Goal: Navigation & Orientation: Find specific page/section

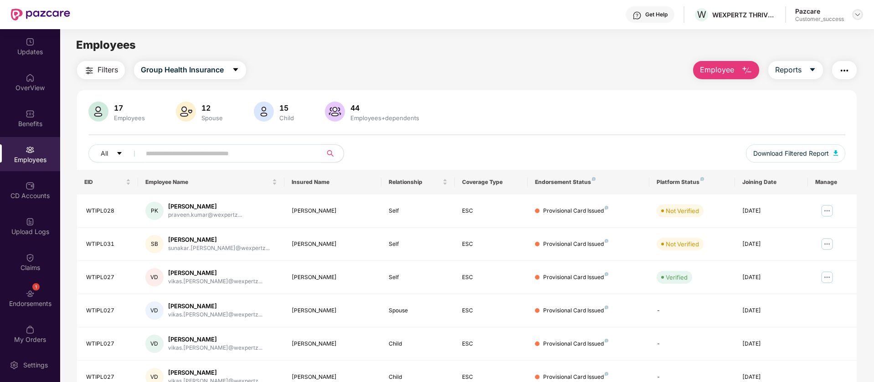
click at [855, 14] on img at bounding box center [857, 14] width 7 height 7
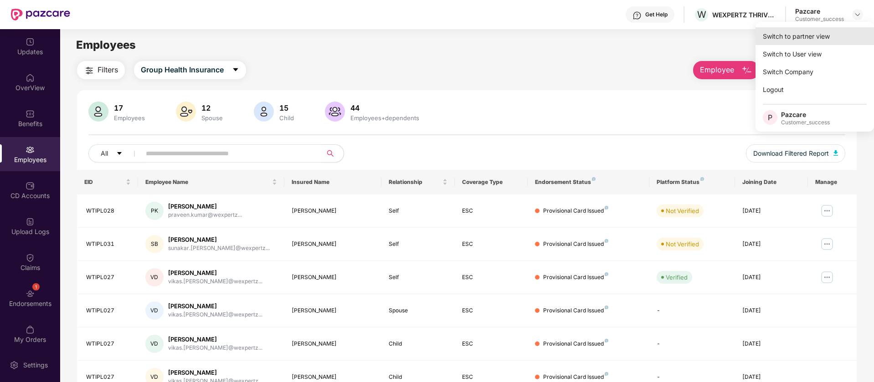
click at [796, 42] on div "Switch to partner view" at bounding box center [815, 36] width 118 height 18
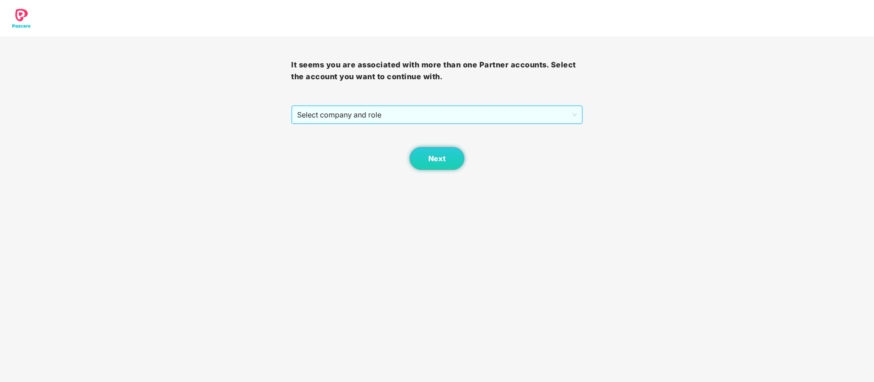
click at [483, 118] on span "Select company and role" at bounding box center [436, 114] width 279 height 17
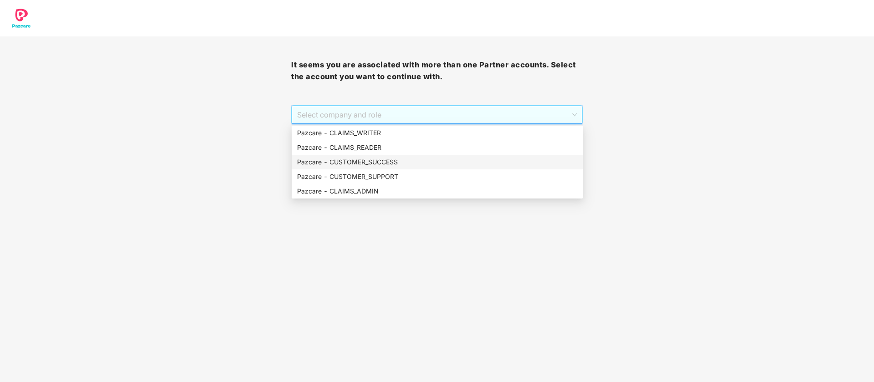
click at [388, 165] on div "Pazcare - CUSTOMER_SUCCESS" at bounding box center [437, 162] width 280 height 10
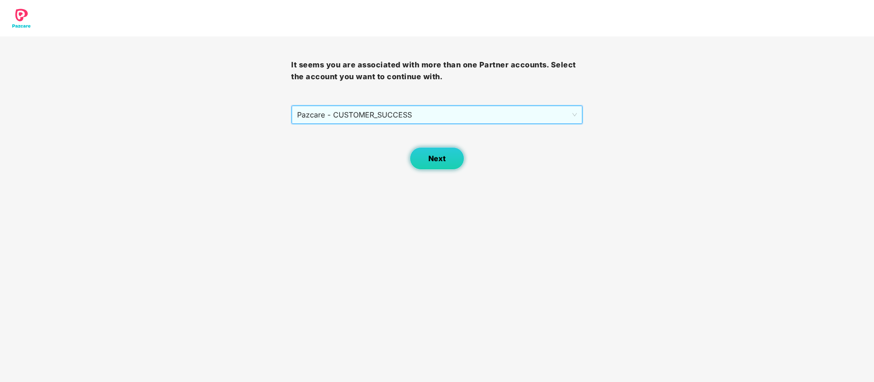
click at [444, 153] on button "Next" at bounding box center [437, 158] width 55 height 23
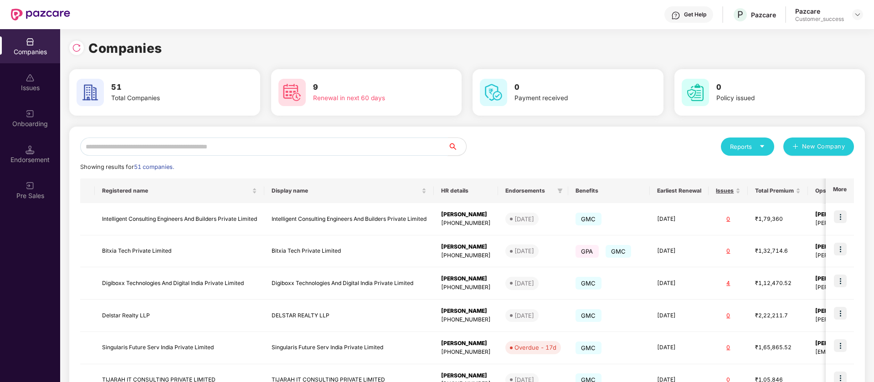
click at [307, 149] on input "text" at bounding box center [264, 147] width 368 height 18
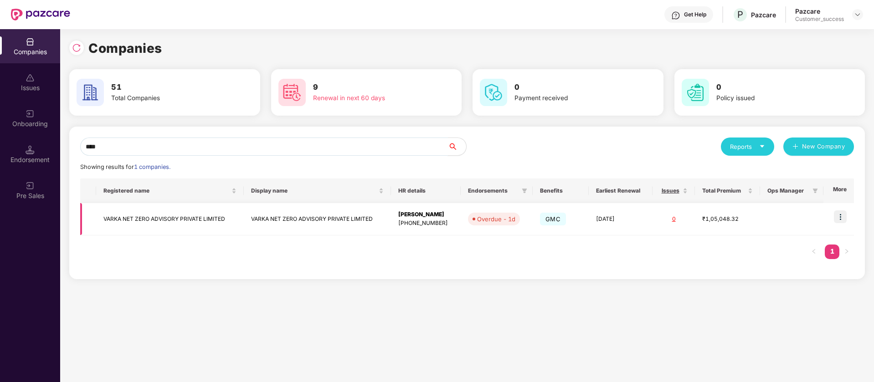
type input "****"
click at [841, 216] on img at bounding box center [840, 217] width 13 height 13
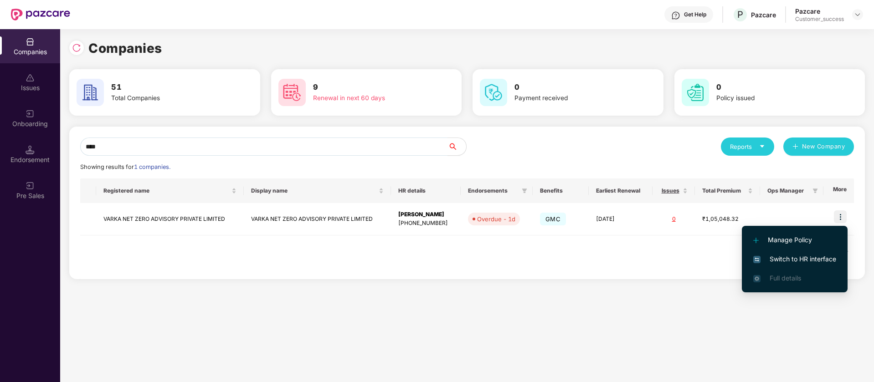
click at [819, 258] on span "Switch to HR interface" at bounding box center [794, 259] width 83 height 10
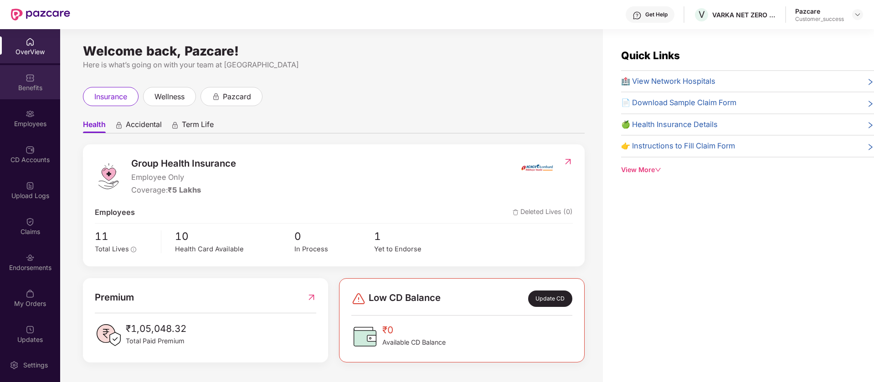
click at [44, 88] on div "Benefits" at bounding box center [30, 87] width 60 height 9
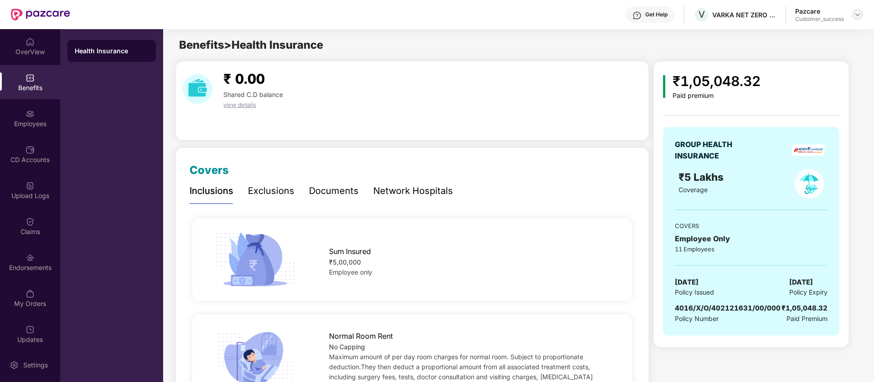
click at [859, 15] on img at bounding box center [857, 14] width 7 height 7
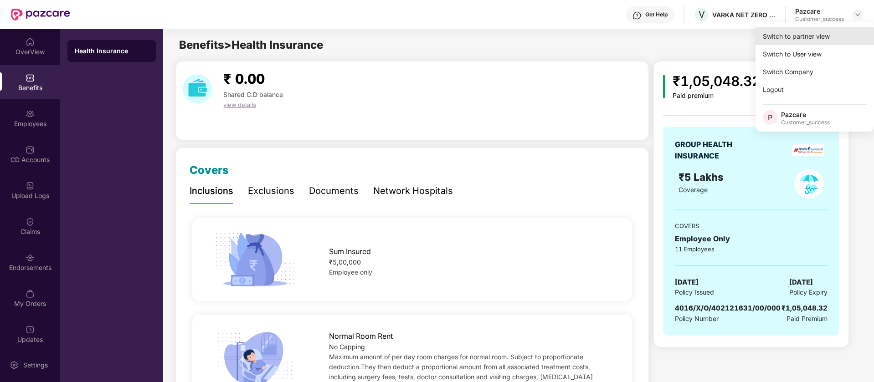
click at [829, 40] on div "Switch to partner view" at bounding box center [815, 36] width 118 height 18
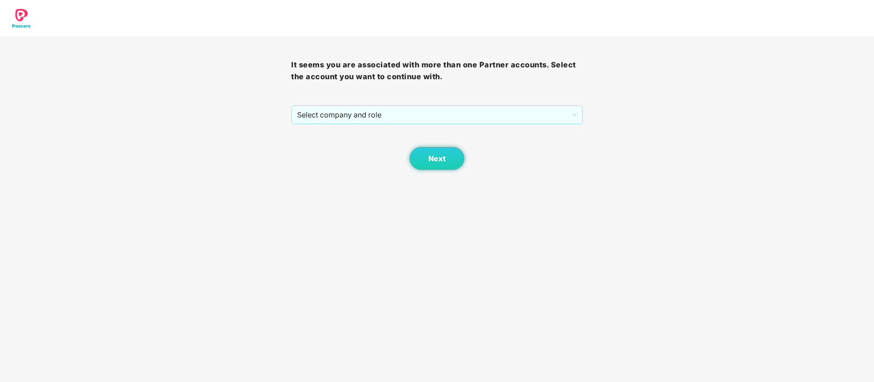
click at [449, 124] on div "Next" at bounding box center [436, 147] width 291 height 46
click at [442, 112] on span "Select company and role" at bounding box center [436, 114] width 279 height 17
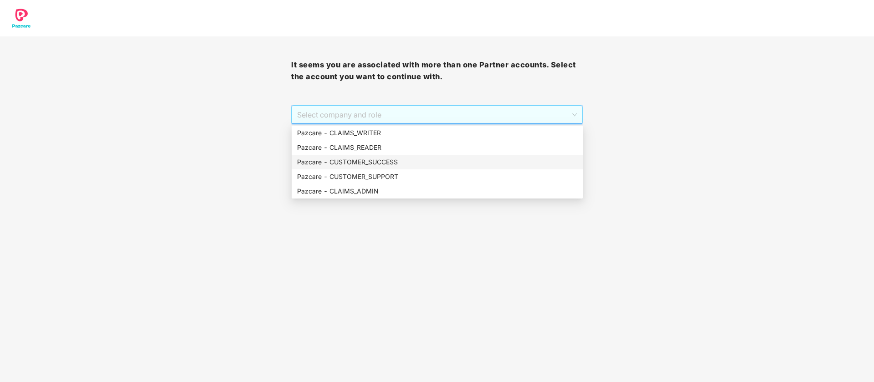
click at [410, 162] on div "Pazcare - CUSTOMER_SUCCESS" at bounding box center [437, 162] width 280 height 10
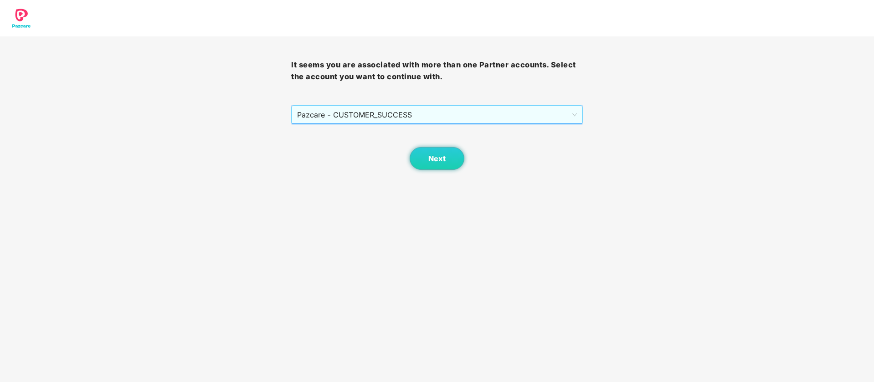
click at [440, 118] on span "Pazcare - CUSTOMER_SUCCESS" at bounding box center [436, 114] width 279 height 17
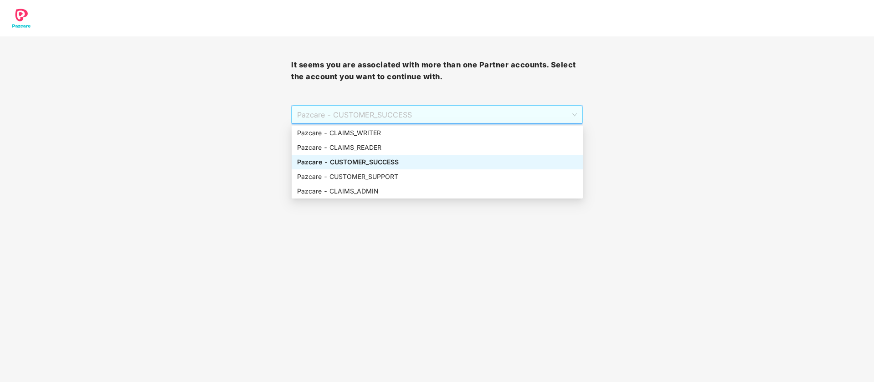
click at [413, 162] on div "Pazcare - CUSTOMER_SUCCESS" at bounding box center [437, 162] width 280 height 10
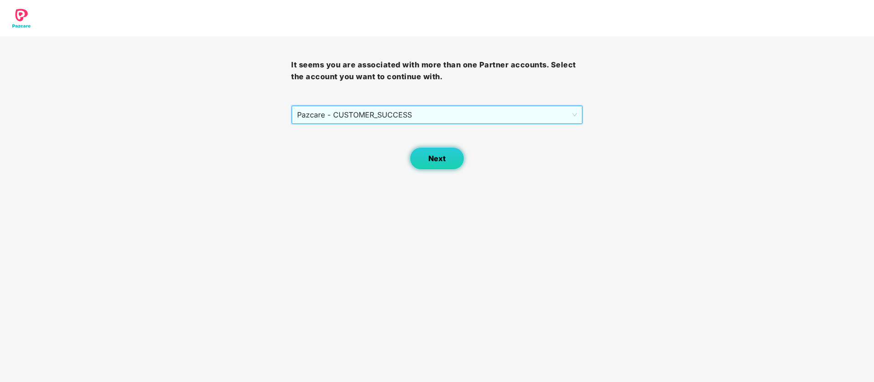
click at [422, 165] on button "Next" at bounding box center [437, 158] width 55 height 23
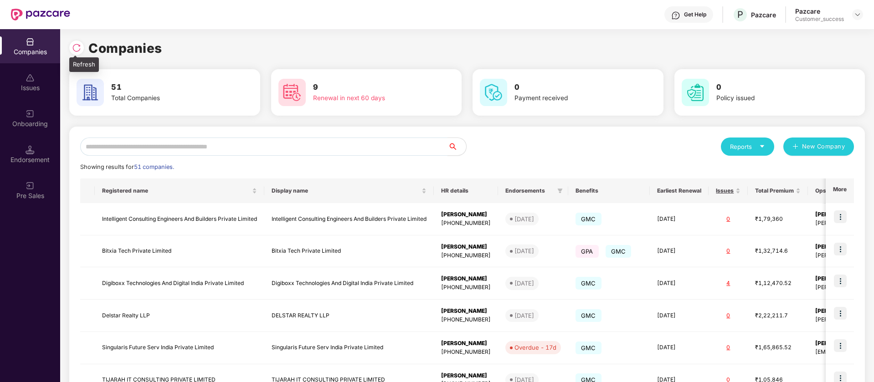
click at [79, 50] on img at bounding box center [76, 47] width 9 height 9
click at [80, 52] on img at bounding box center [76, 47] width 9 height 9
